Goal: Task Accomplishment & Management: Manage account settings

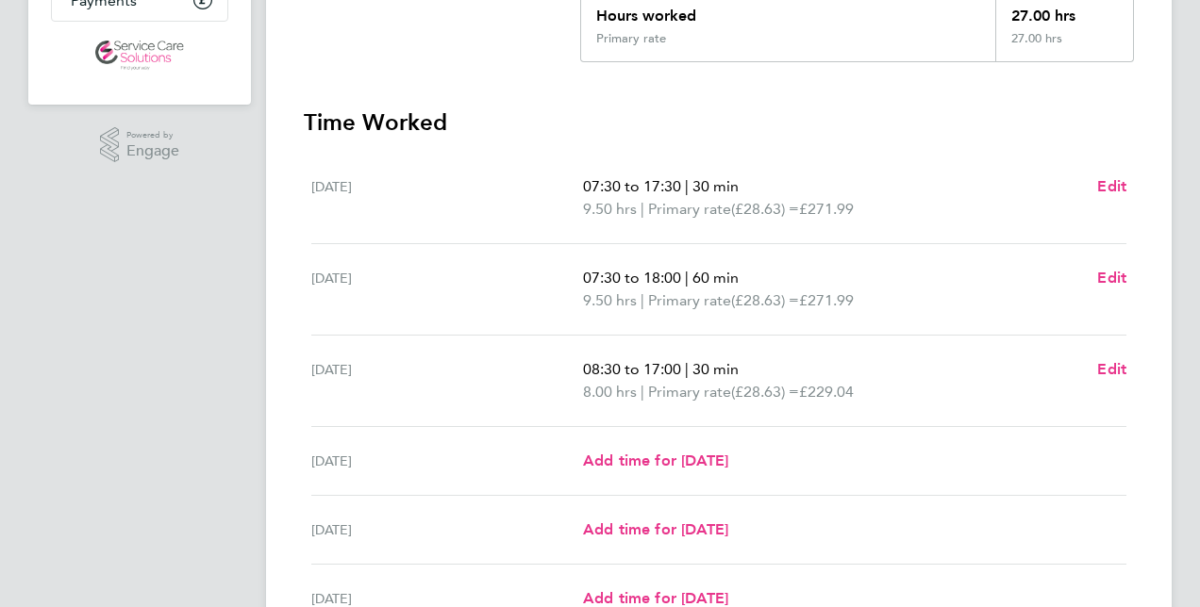
scroll to position [377, 0]
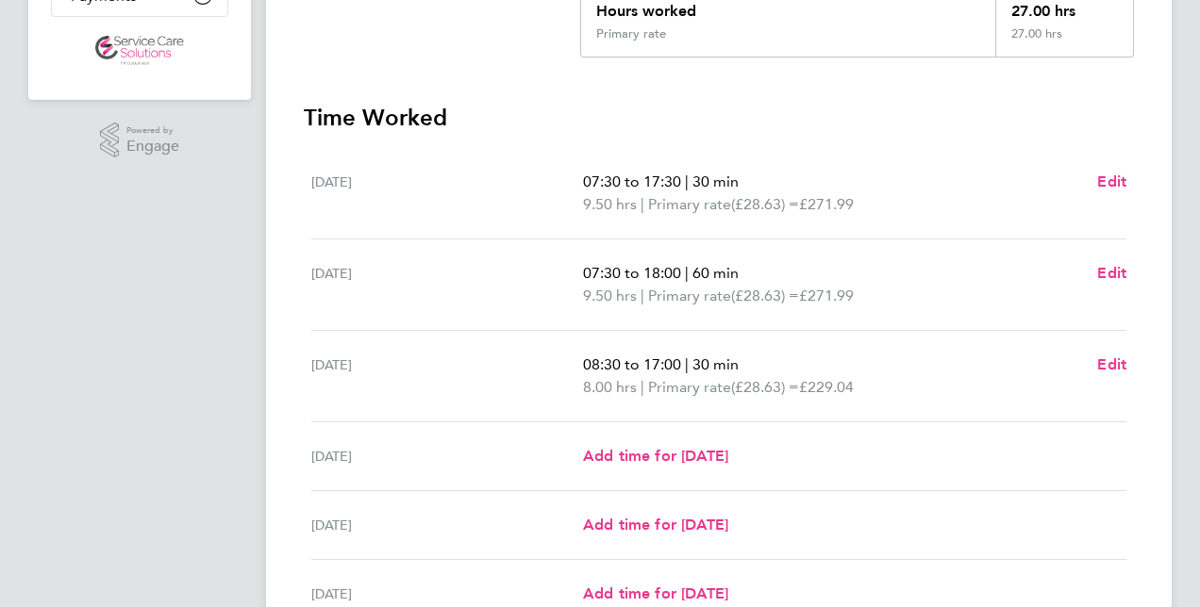
click at [653, 361] on span "08:30 to 17:00" at bounding box center [632, 365] width 98 height 18
click at [650, 363] on span "08:30 to 17:00" at bounding box center [632, 365] width 98 height 18
click at [835, 359] on span "Edit" at bounding box center [1111, 365] width 29 height 18
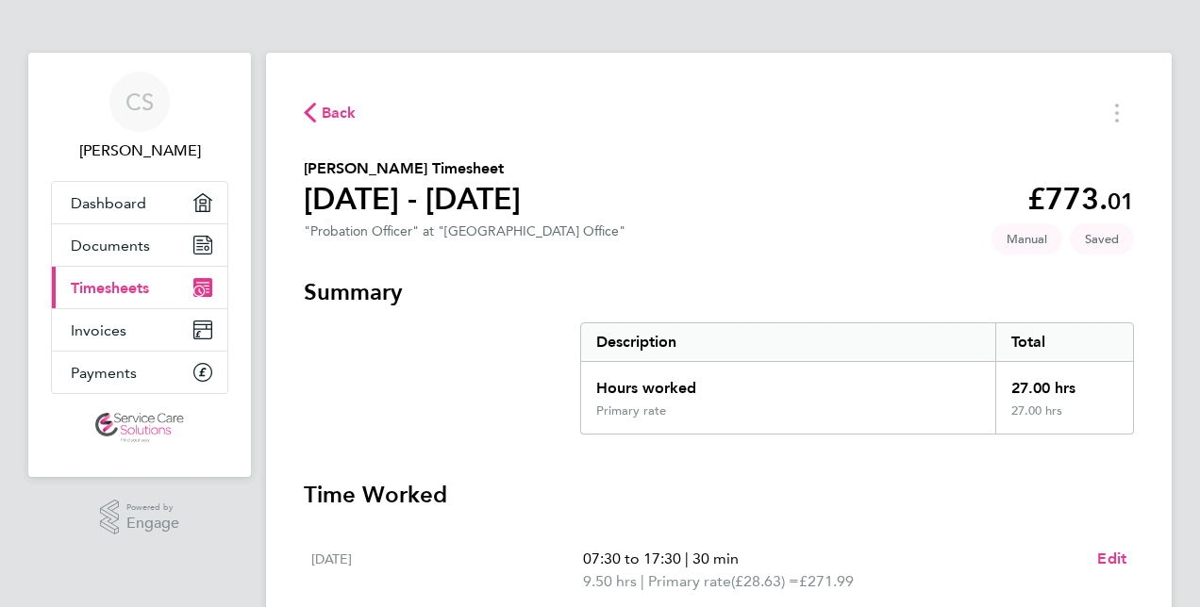
select select "30"
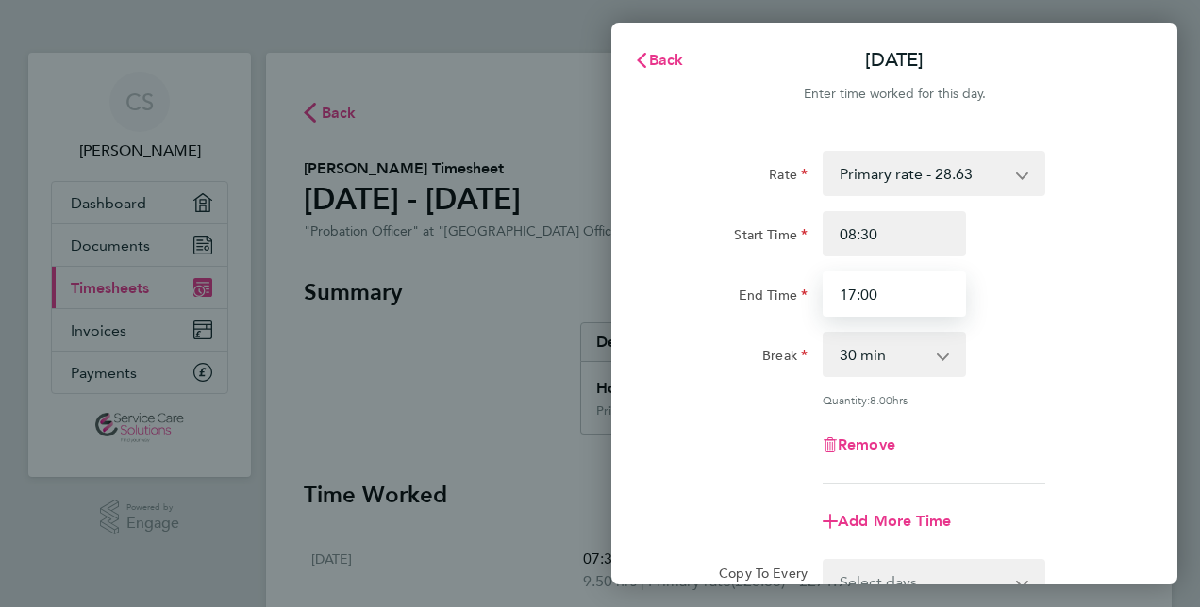
click at [835, 295] on input "17:00" at bounding box center [893, 294] width 143 height 45
type input "19:00"
click at [835, 499] on div "Add More Time" at bounding box center [893, 521] width 475 height 45
click at [835, 530] on div "Rate Primary rate - 28.63 Start Time 08:30 End Time 19:00 Break 0 min 15 min 30…" at bounding box center [894, 419] width 566 height 582
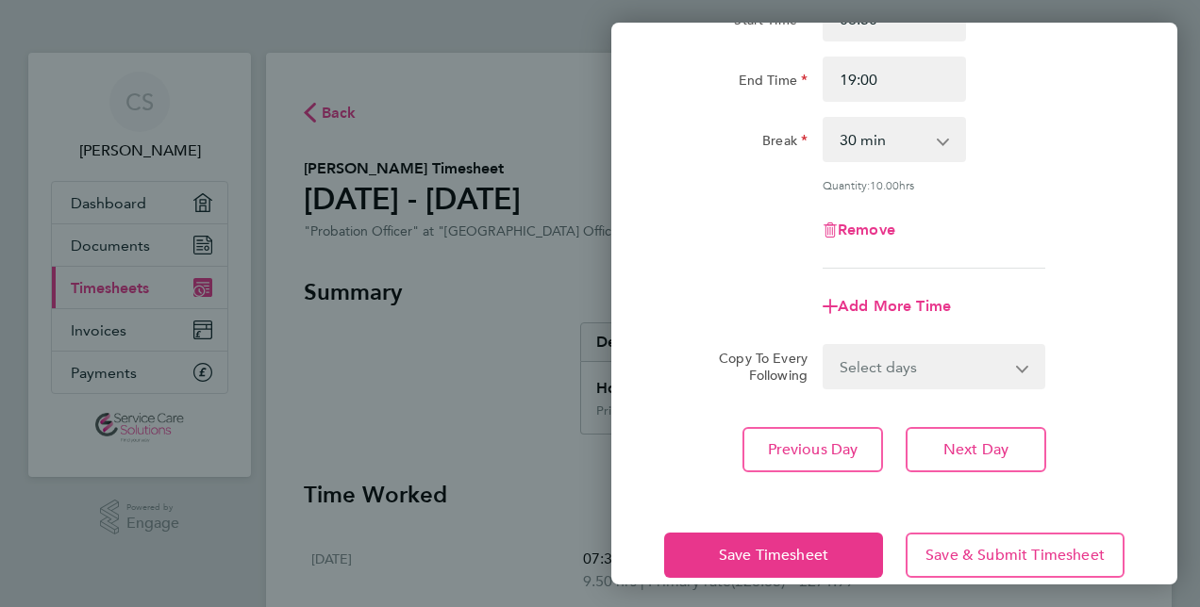
scroll to position [244, 0]
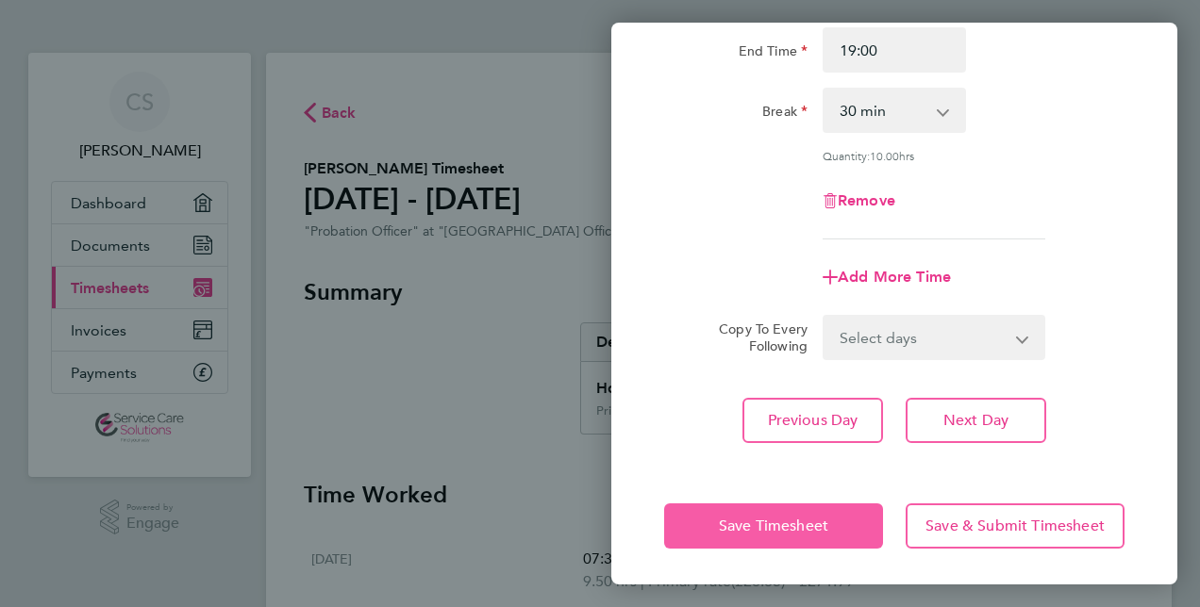
click at [806, 528] on span "Save Timesheet" at bounding box center [773, 526] width 109 height 19
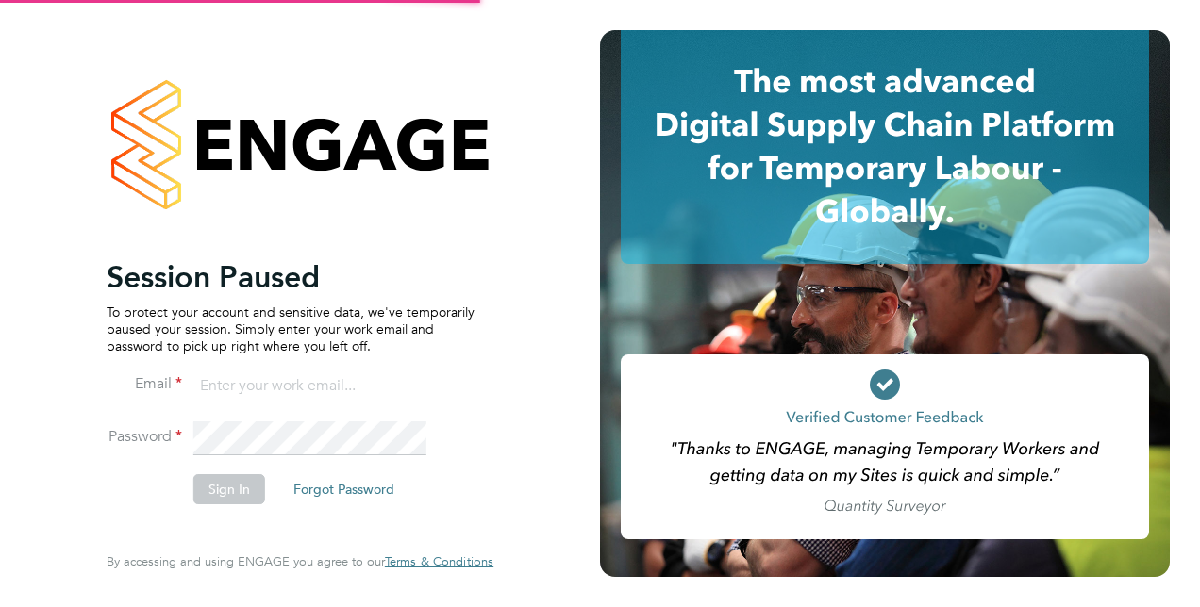
type input "catherine.shearman1@justice.gov.uk"
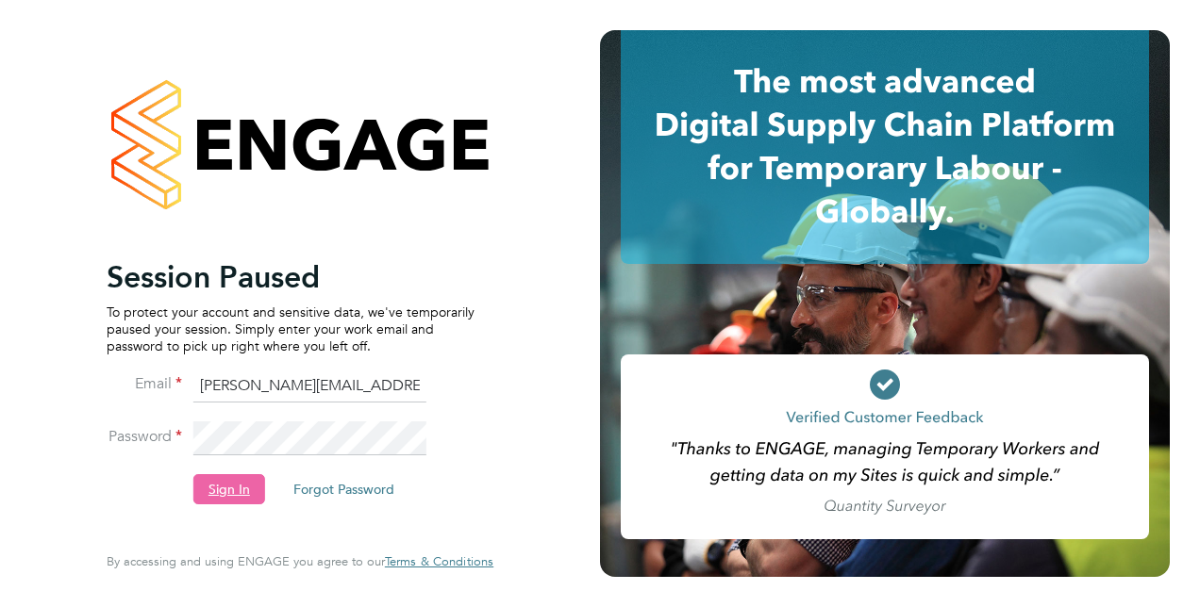
click at [226, 489] on button "Sign In" at bounding box center [229, 489] width 72 height 30
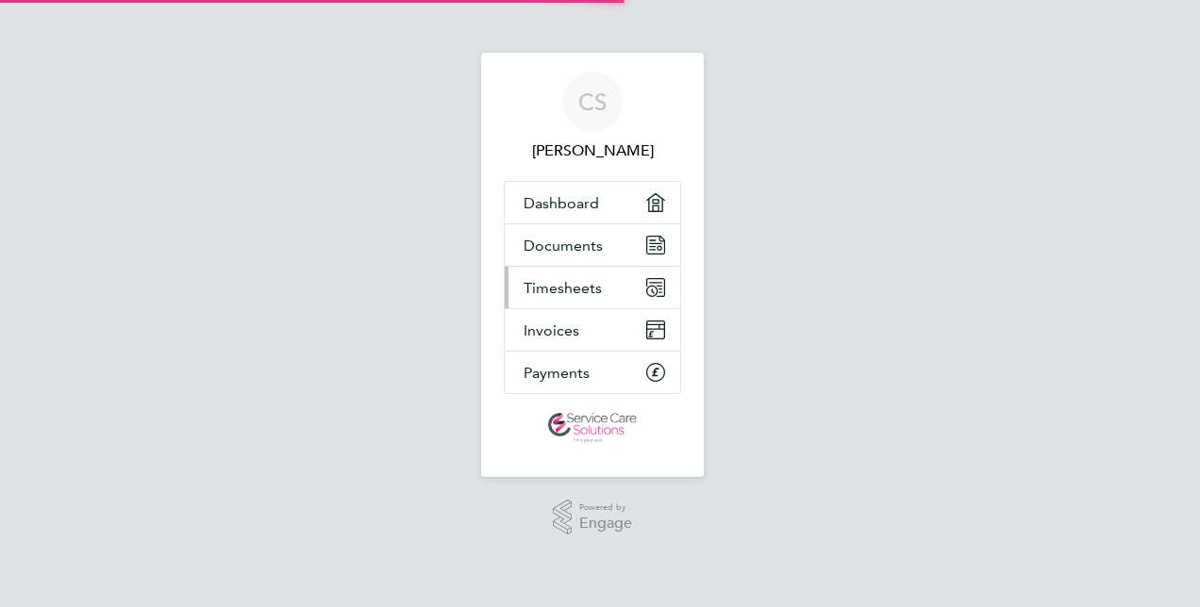
select select "30"
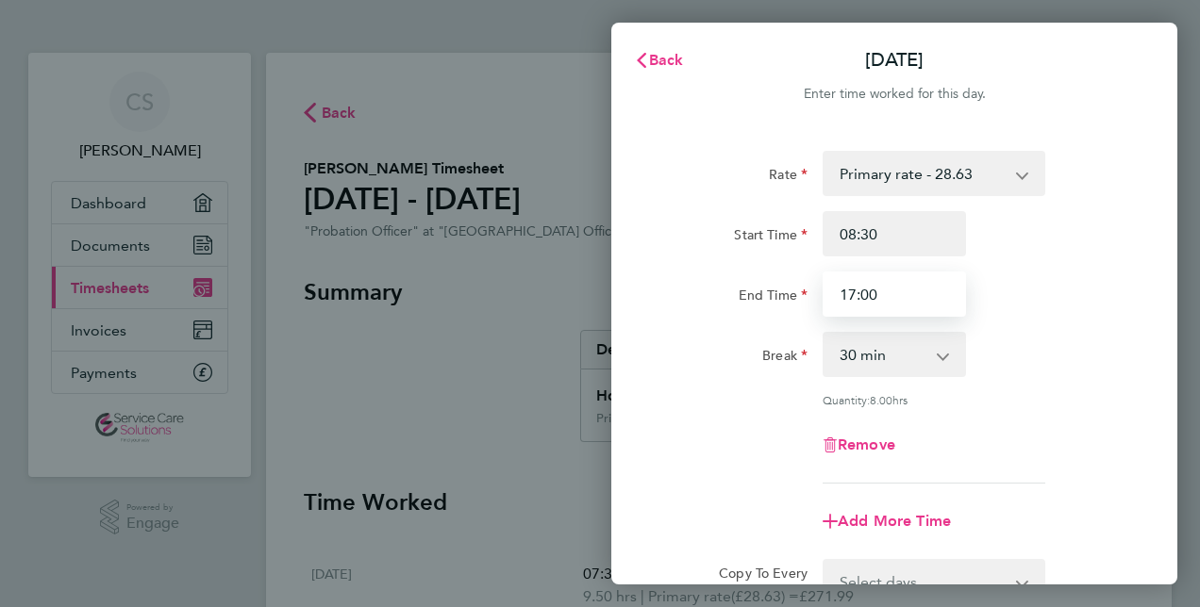
click at [851, 290] on input "17:00" at bounding box center [893, 294] width 143 height 45
type input "19:00"
click at [1107, 559] on div "Copy To Every Following Select days Day Weekday (Mon-Fri) Weekend (Sat-Sun) [DA…" at bounding box center [893, 581] width 475 height 45
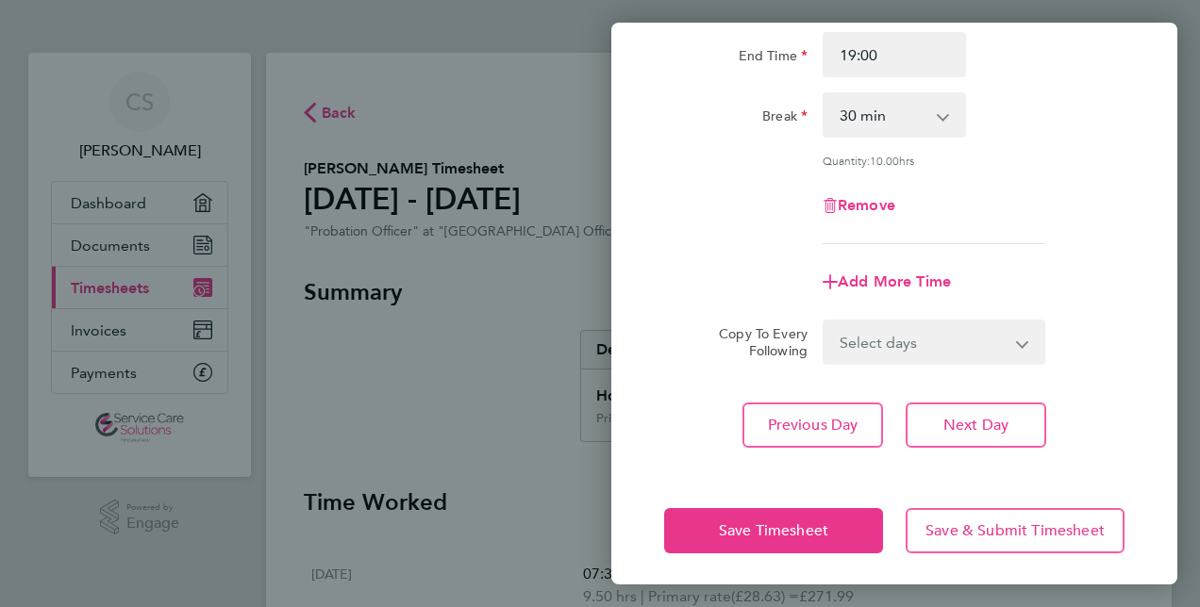
scroll to position [244, 0]
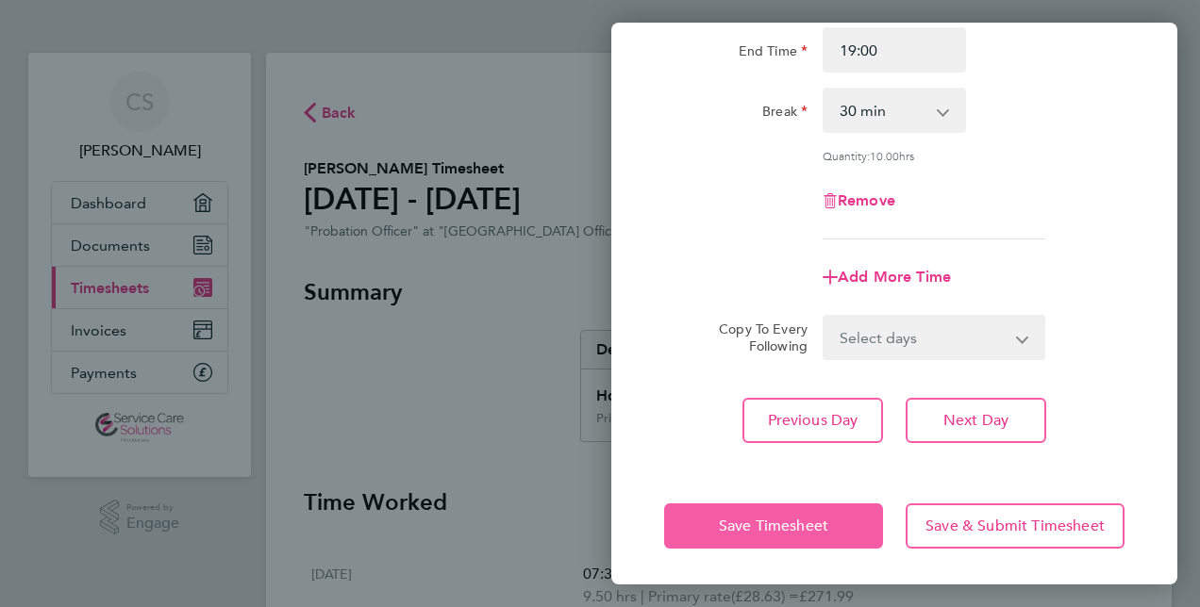
click at [839, 519] on button "Save Timesheet" at bounding box center [773, 526] width 219 height 45
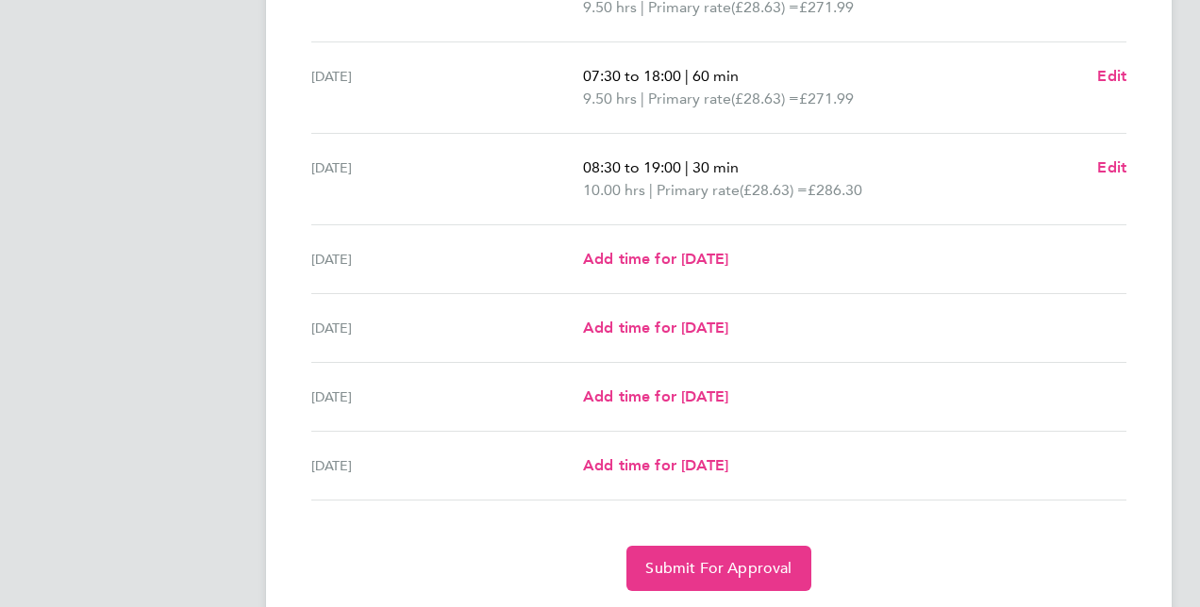
scroll to position [646, 0]
